Goal: Information Seeking & Learning: Learn about a topic

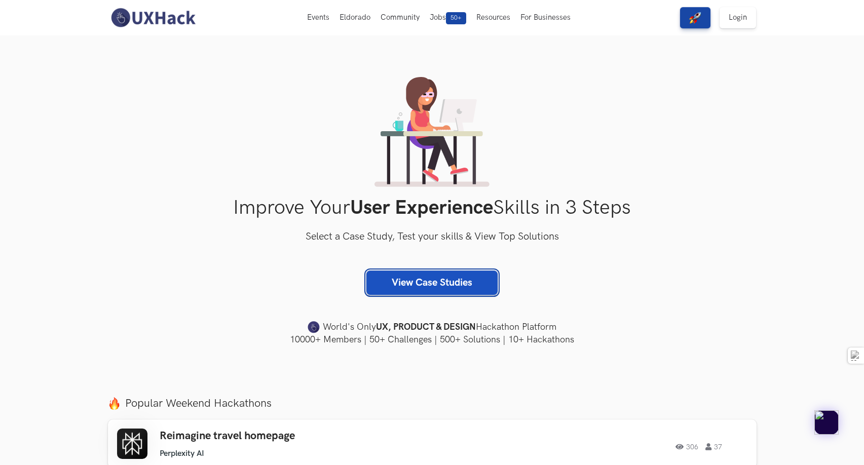
click at [397, 283] on link "View Case Studies" at bounding box center [431, 283] width 131 height 24
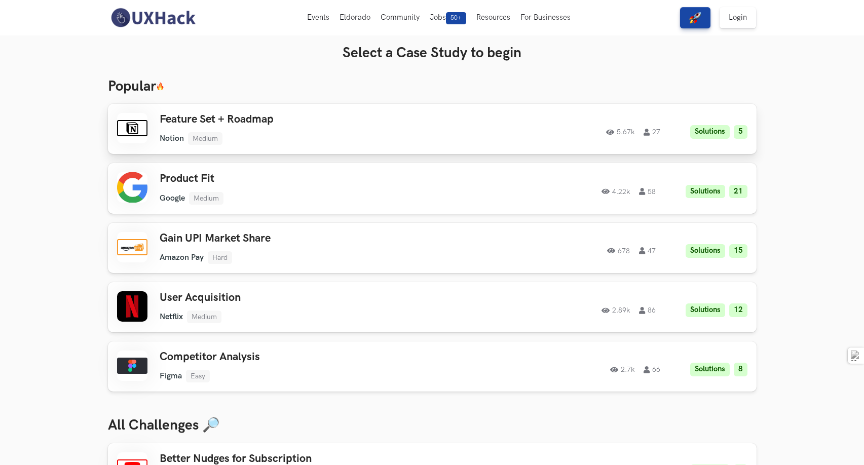
click at [432, 124] on h3 "Feature Set + Roadmap" at bounding box center [304, 119] width 288 height 13
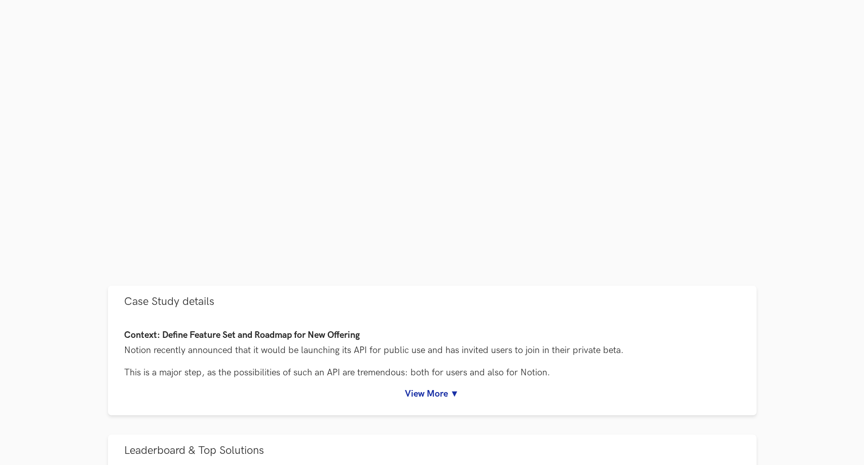
scroll to position [194, 0]
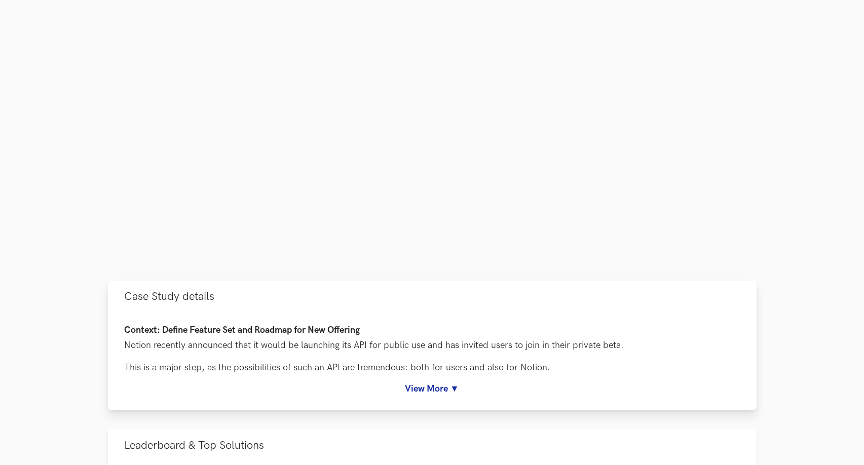
click at [423, 400] on div "Context: Define Feature Set and Roadmap for New Offering Notion recently announ…" at bounding box center [432, 362] width 648 height 98
click at [425, 390] on link "View More ▼" at bounding box center [432, 388] width 616 height 11
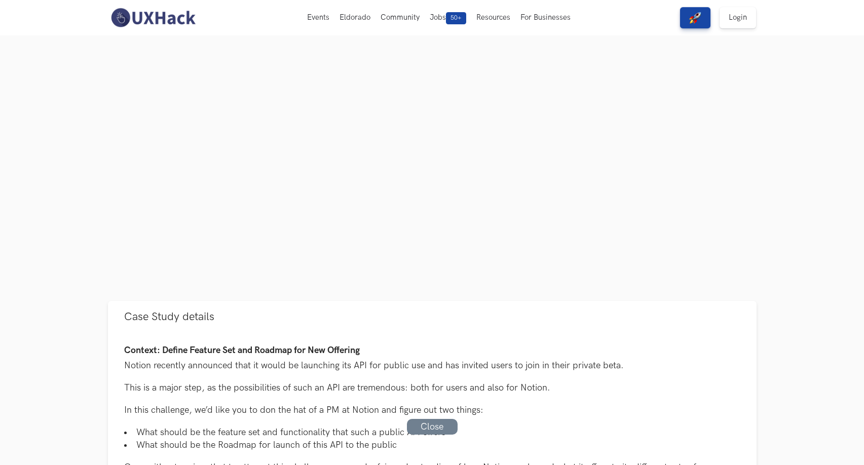
scroll to position [0, 0]
